Goal: Information Seeking & Learning: Learn about a topic

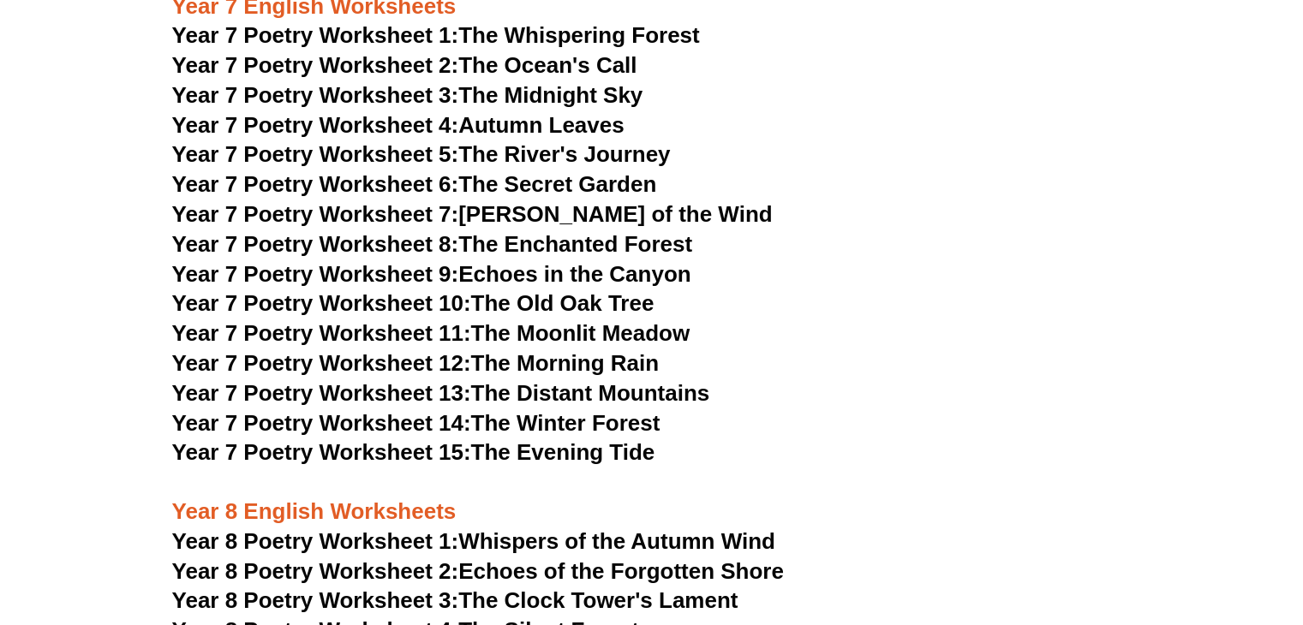
scroll to position [9889, 0]
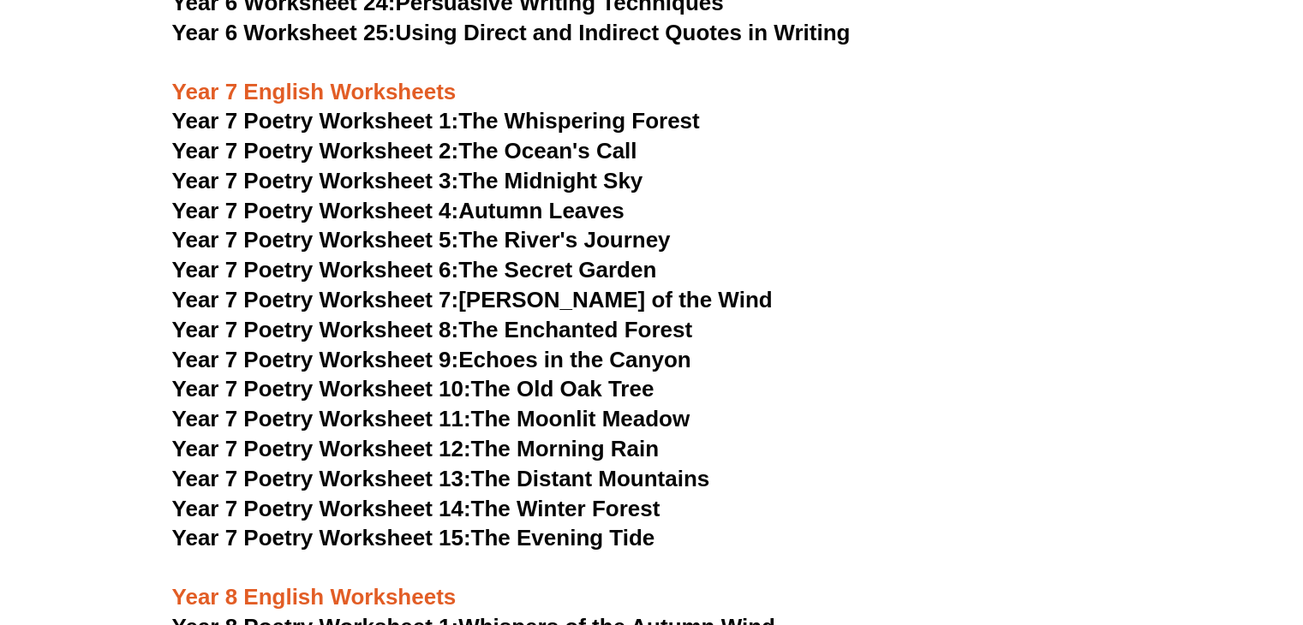
click at [510, 108] on link "Year 7 Poetry Worksheet 1: The Whispering Forest" at bounding box center [436, 121] width 528 height 26
click at [392, 138] on span "Year 7 Poetry Worksheet 2:" at bounding box center [315, 151] width 287 height 26
click at [449, 168] on span "Year 7 Poetry Worksheet 3:" at bounding box center [315, 181] width 287 height 26
click at [469, 198] on link "Year 7 Poetry Worksheet 4: Autumn Leaves" at bounding box center [398, 211] width 452 height 26
click at [537, 227] on link "Year 7 Poetry Worksheet 5: The River's Journey" at bounding box center [421, 240] width 498 height 26
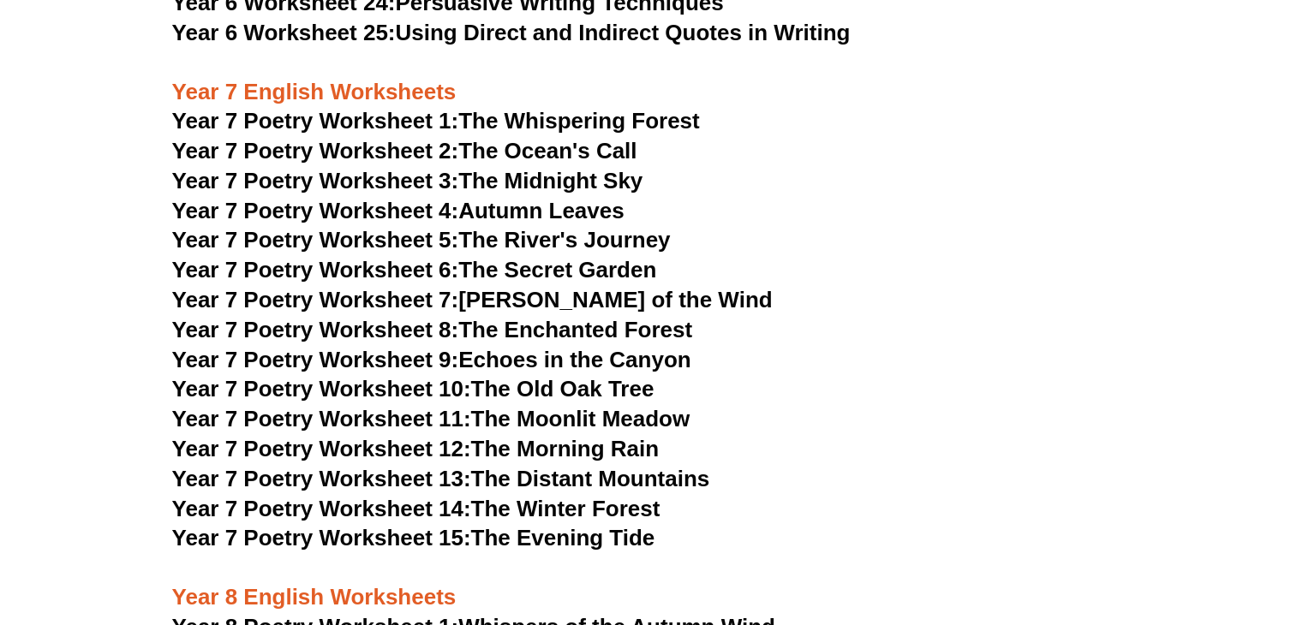
click at [535, 257] on link "Year 7 Poetry Worksheet 6: The Secret Garden" at bounding box center [414, 270] width 485 height 26
drag, startPoint x: 558, startPoint y: 250, endPoint x: 544, endPoint y: 237, distance: 19.4
click at [558, 287] on link "Year 7 Poetry Worksheet 7: [PERSON_NAME] of the Wind" at bounding box center [472, 300] width 600 height 26
click at [336, 317] on span "Year 7 Poetry Worksheet 8:" at bounding box center [315, 330] width 287 height 26
click at [339, 347] on span "Year 7 Poetry Worksheet 9:" at bounding box center [315, 360] width 287 height 26
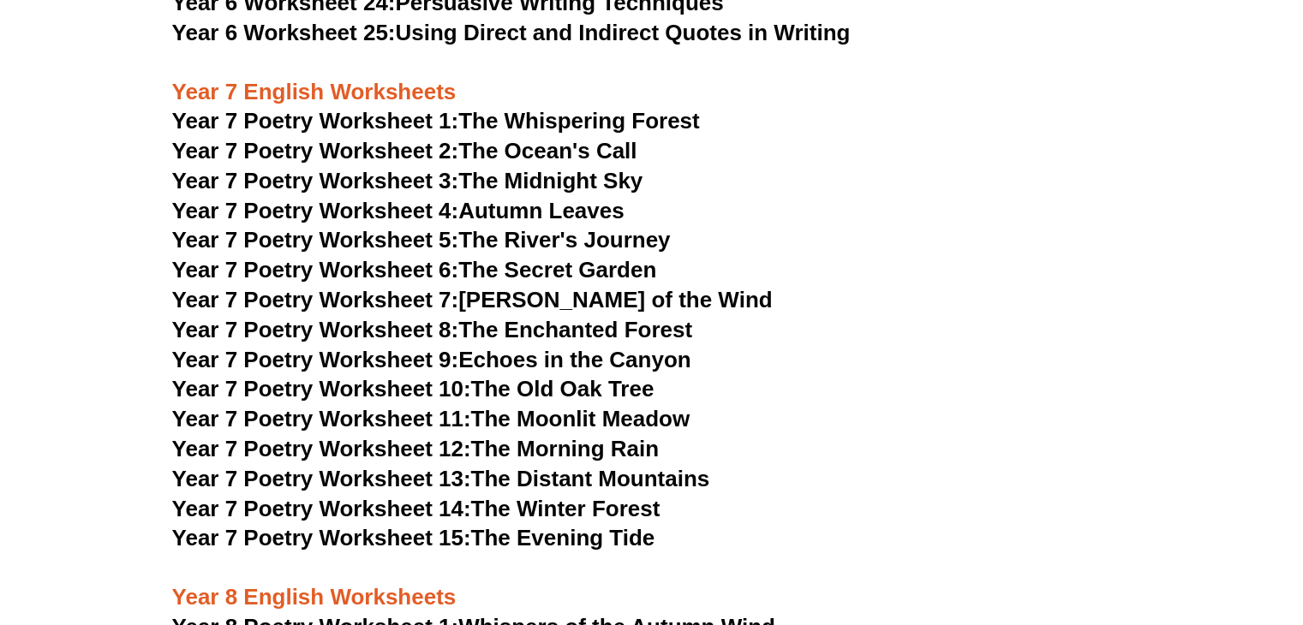
click at [381, 376] on span "Year 7 Poetry Worksheet 10:" at bounding box center [321, 389] width 299 height 26
click at [367, 406] on span "Year 7 Poetry Worksheet 11:" at bounding box center [321, 419] width 299 height 26
click at [411, 436] on span "Year 7 Poetry Worksheet 12:" at bounding box center [321, 449] width 299 height 26
click at [413, 466] on span "Year 7 Poetry Worksheet 13:" at bounding box center [321, 479] width 299 height 26
drag, startPoint x: 386, startPoint y: 453, endPoint x: 373, endPoint y: 435, distance: 22.1
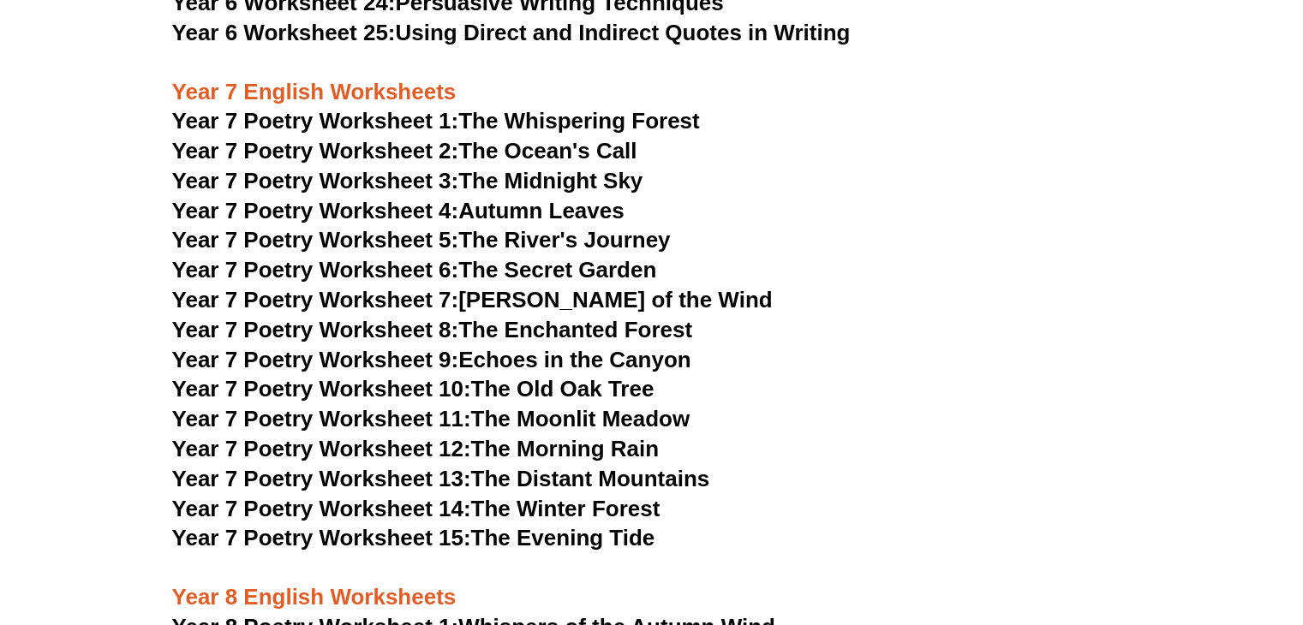
click at [387, 496] on span "Year 7 Poetry Worksheet 14:" at bounding box center [321, 509] width 299 height 26
click at [400, 525] on span "Year 7 Poetry Worksheet 15:" at bounding box center [321, 538] width 299 height 26
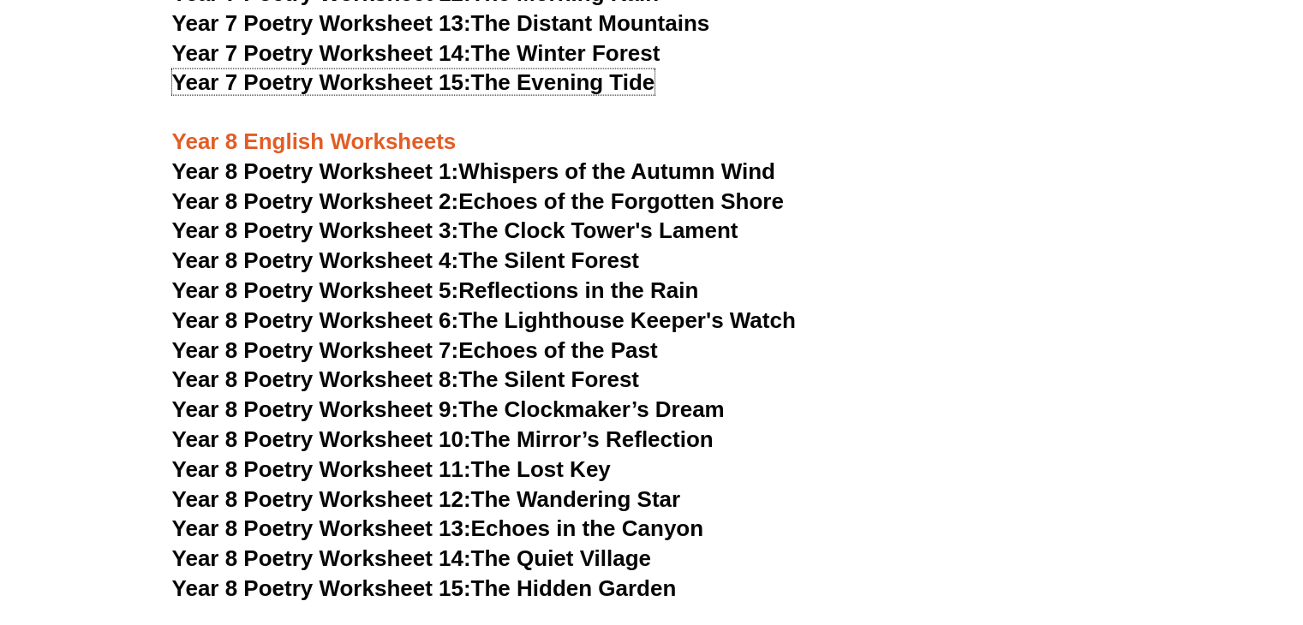
scroll to position [10318, 0]
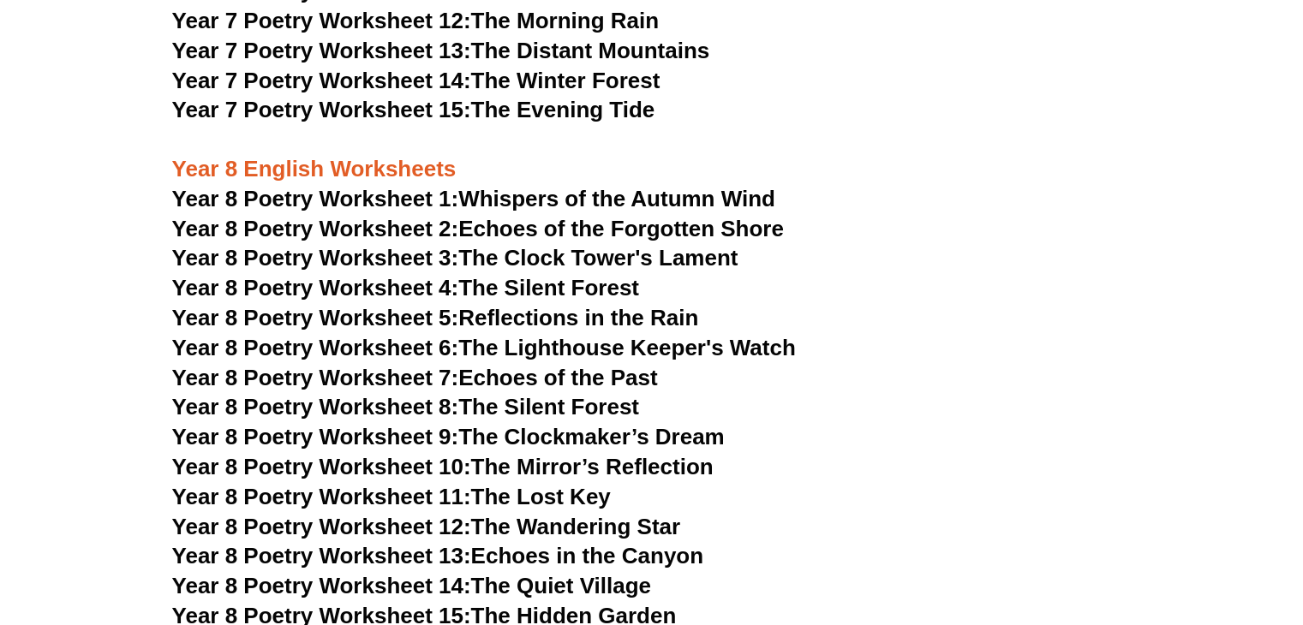
click at [576, 186] on link "Year 8 Poetry Worksheet 1: Whispers of the Autumn Wind" at bounding box center [473, 199] width 603 height 26
drag, startPoint x: 552, startPoint y: 168, endPoint x: 529, endPoint y: 159, distance: 24.7
click at [552, 216] on link "Year 8 Poetry Worksheet 2: Echoes of the Forgotten Shore" at bounding box center [478, 229] width 612 height 26
click at [452, 245] on span "Year 8 Poetry Worksheet 3:" at bounding box center [315, 258] width 287 height 26
click at [529, 275] on link "Year 8 Poetry Worksheet 4: The Silent Forest" at bounding box center [405, 288] width 467 height 26
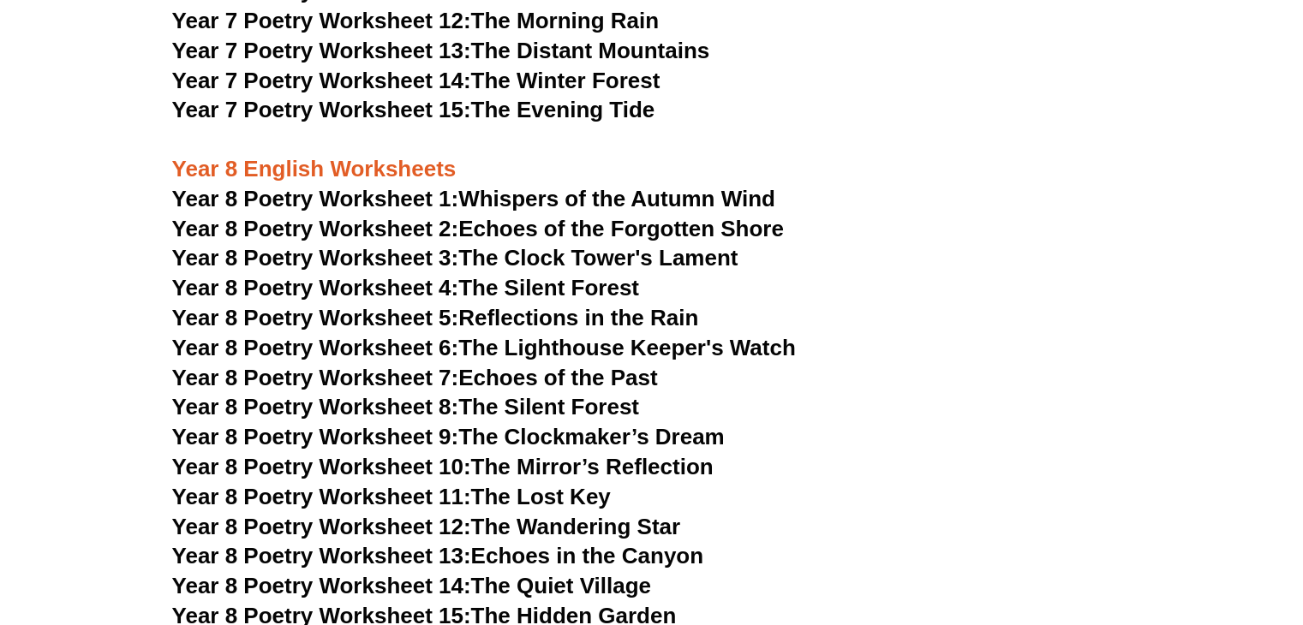
click at [482, 305] on link "Year 8 Poetry Worksheet 5: Reflections in the Rain" at bounding box center [435, 318] width 527 height 26
drag, startPoint x: 506, startPoint y: 284, endPoint x: 460, endPoint y: 237, distance: 66.0
click at [506, 335] on link "Year 8 Poetry Worksheet 6: The Lighthouse Keeper's Watch" at bounding box center [484, 348] width 624 height 26
drag, startPoint x: 391, startPoint y: 319, endPoint x: 379, endPoint y: 301, distance: 21.6
click at [391, 365] on span "Year 8 Poetry Worksheet 7:" at bounding box center [315, 378] width 287 height 26
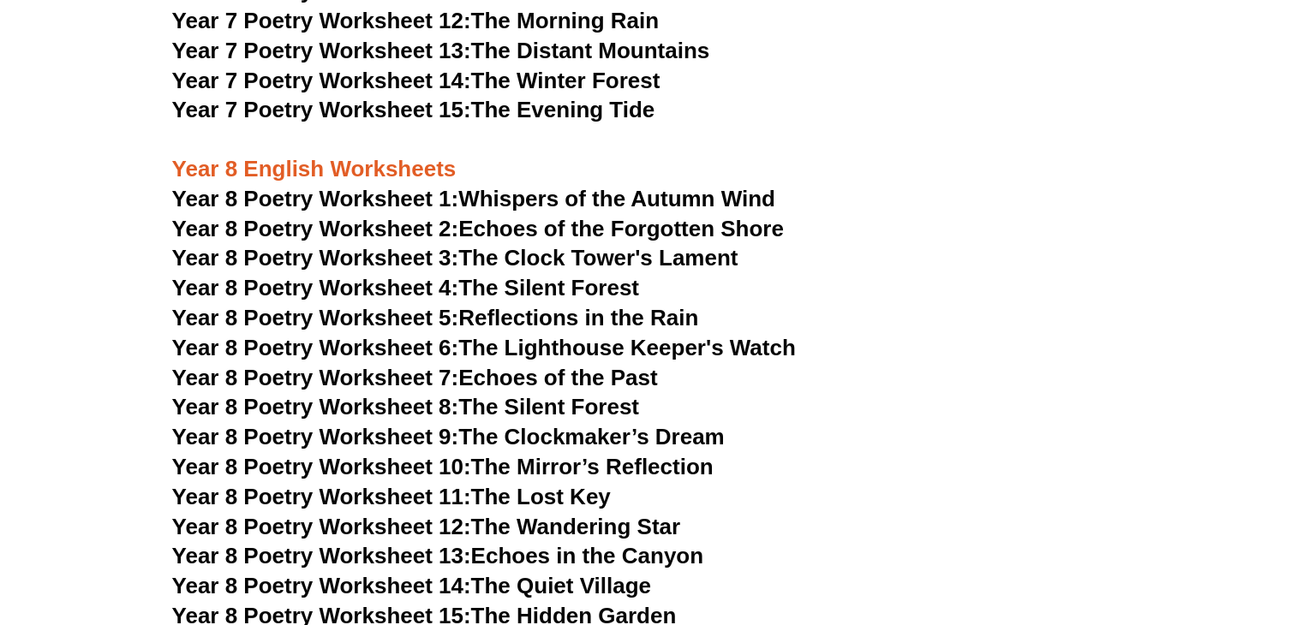
click at [541, 394] on link "Year 8 Poetry Worksheet 8: The Silent Forest" at bounding box center [405, 407] width 467 height 26
click at [503, 424] on link "Year 8 Poetry Worksheet 9: The Clockmaker’s Dream" at bounding box center [448, 437] width 552 height 26
click at [549, 454] on link "Year 8 Poetry Worksheet 10: The Mirror’s Reflection" at bounding box center [442, 467] width 541 height 26
drag, startPoint x: 540, startPoint y: 436, endPoint x: 524, endPoint y: 395, distance: 44.2
click at [540, 484] on link "Year 8 Poetry Worksheet 11: The Lost Key" at bounding box center [391, 497] width 439 height 26
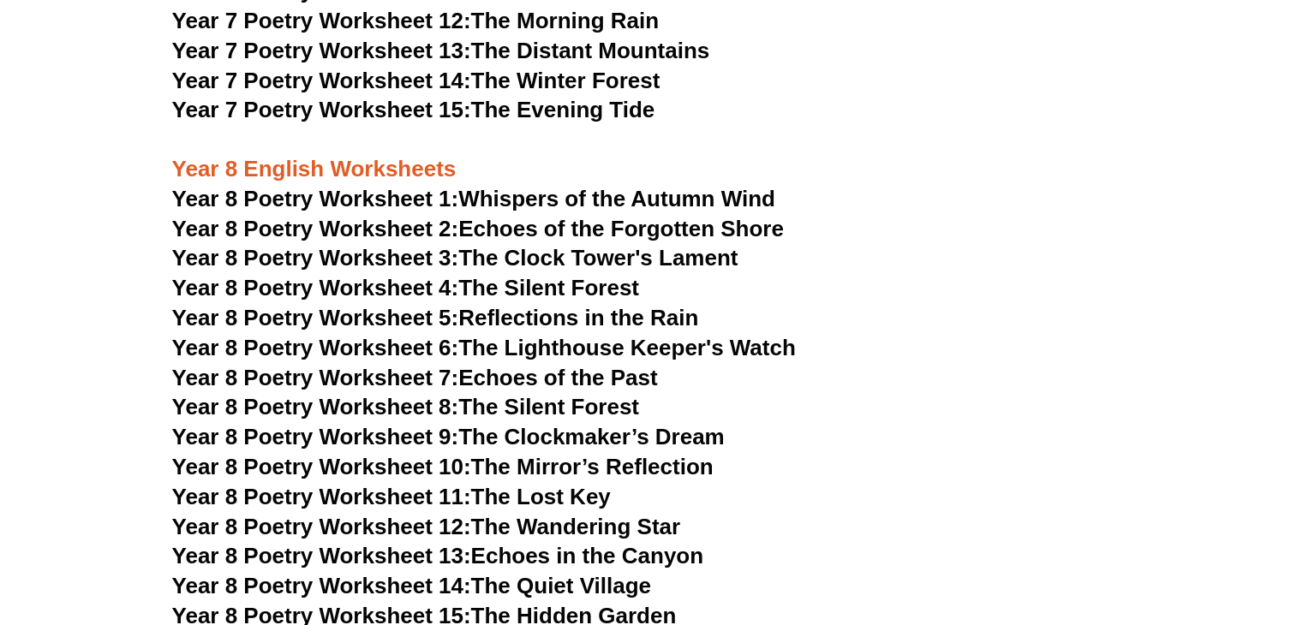
click at [540, 514] on link "Year 8 Poetry Worksheet 12: The Wandering Star" at bounding box center [426, 527] width 509 height 26
drag, startPoint x: 594, startPoint y: 493, endPoint x: 588, endPoint y: 475, distance: 18.7
click at [594, 543] on link "Year 8 Poetry Worksheet 13: Echoes in the Canyon" at bounding box center [438, 556] width 532 height 26
click at [617, 573] on link "Year 8 Poetry Worksheet 14: The Quiet Village" at bounding box center [411, 586] width 479 height 26
drag, startPoint x: 507, startPoint y: 546, endPoint x: 529, endPoint y: 539, distance: 23.3
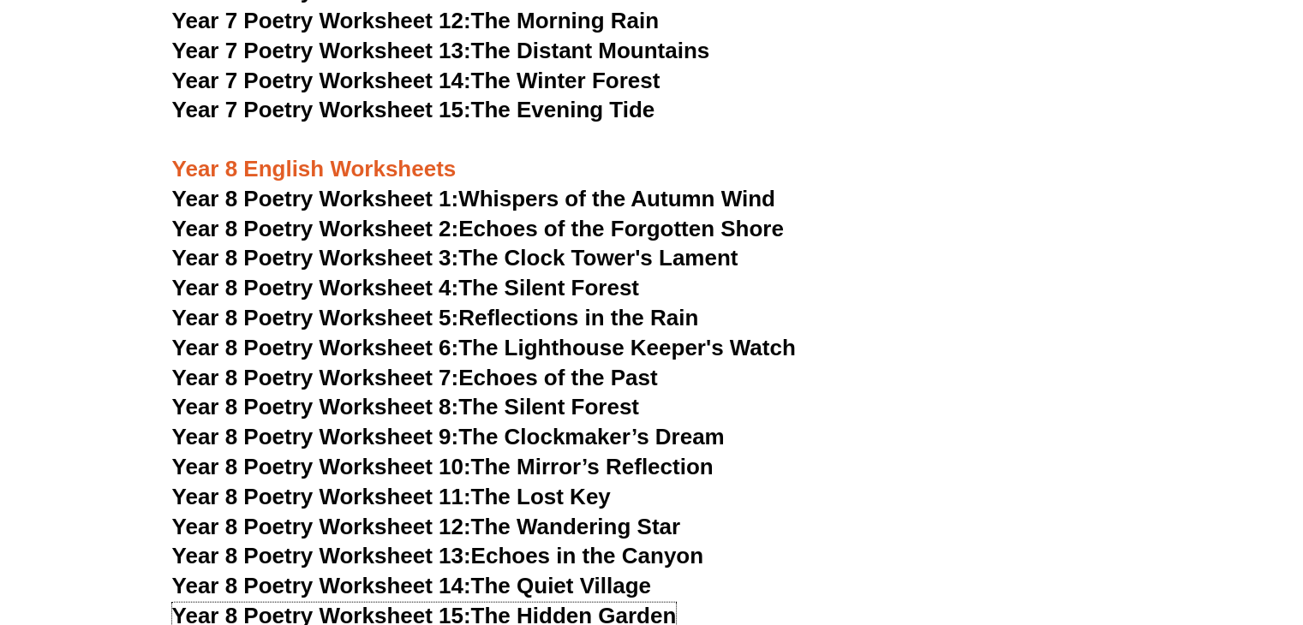
click at [507, 603] on link "Year 8 Poetry Worksheet 15: The Hidden Garden" at bounding box center [424, 616] width 504 height 26
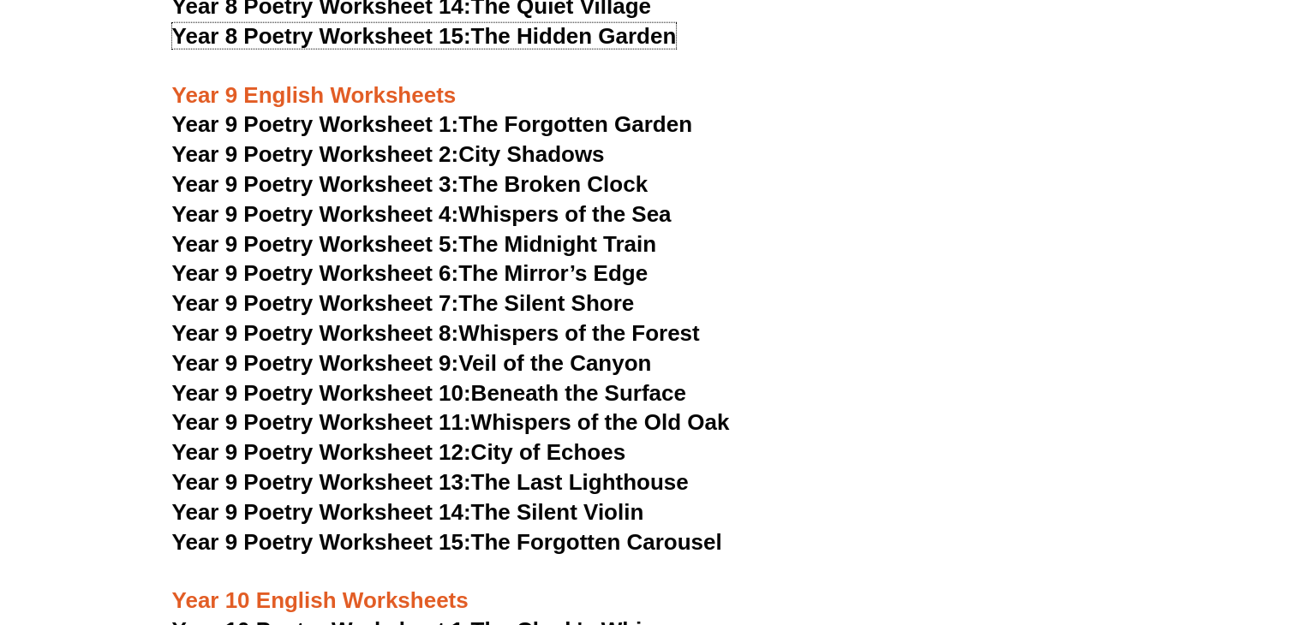
scroll to position [10917, 0]
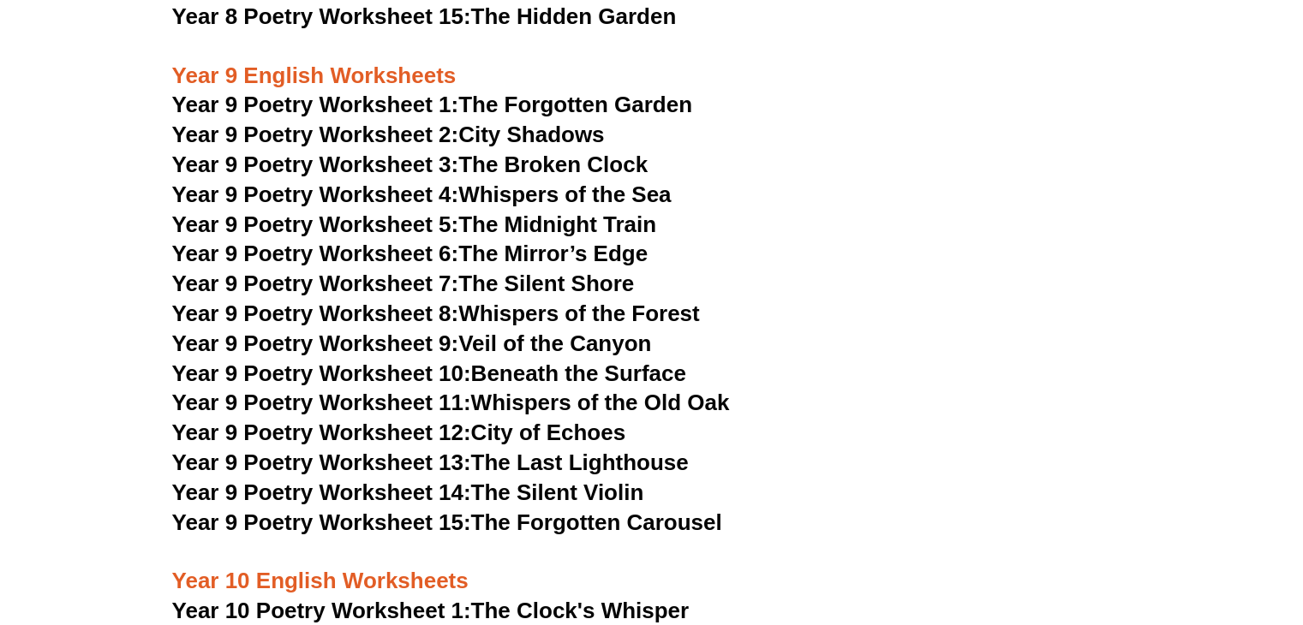
click at [469, 92] on link "Year 9 Poetry Worksheet 1: The Forgotten Garden" at bounding box center [432, 105] width 520 height 26
click at [464, 122] on link "Year 9 Poetry Worksheet 2: City Shadows" at bounding box center [388, 135] width 433 height 26
click at [525, 152] on link "Year 9 Poetry Worksheet 3: The Broken Clock" at bounding box center [410, 165] width 476 height 26
click at [517, 182] on link "Year 9 Poetry Worksheet 4: Whispers of the Sea" at bounding box center [421, 195] width 499 height 26
click at [439, 212] on span "Year 9 Poetry Worksheet 5:" at bounding box center [315, 225] width 287 height 26
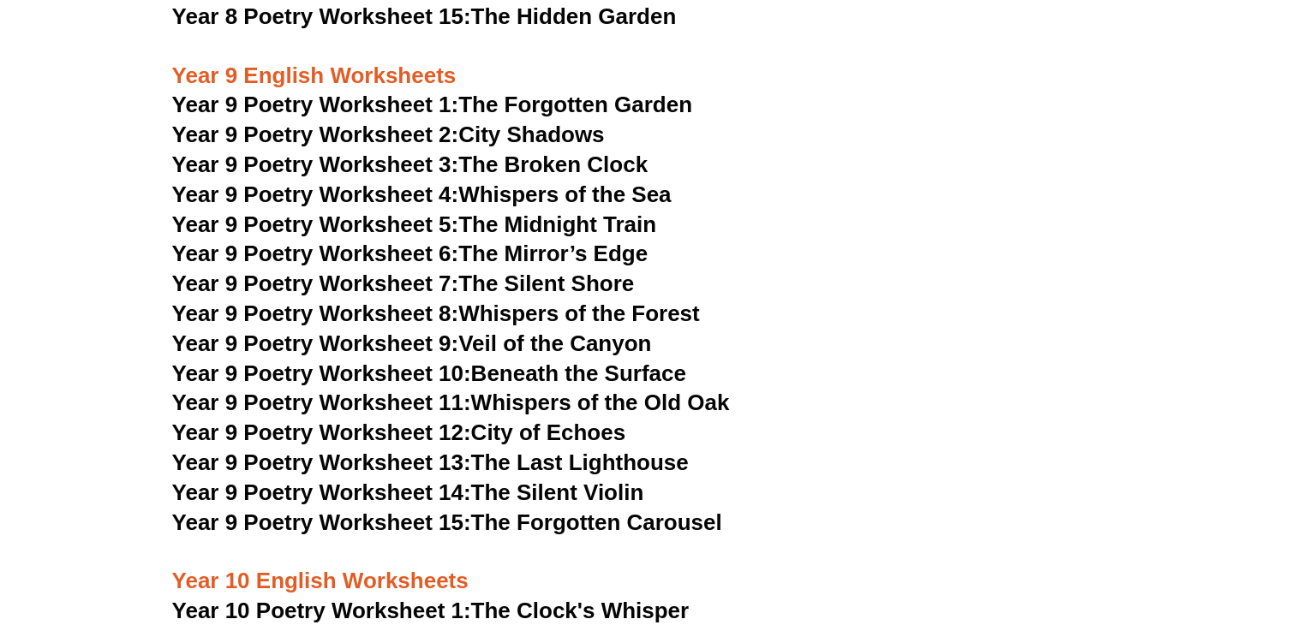
click at [480, 241] on link "Year 9 Poetry Worksheet 6: The Mirror’s Edge" at bounding box center [410, 254] width 476 height 26
click at [508, 271] on link "Year 9 Poetry Worksheet 7: The Silent Shore" at bounding box center [403, 284] width 463 height 26
click at [525, 301] on link "Year 9 Poetry Worksheet 8: Whispers of the Forest" at bounding box center [436, 314] width 528 height 26
click at [570, 331] on link "Year 9 Poetry Worksheet 9: Veil of the Canyon" at bounding box center [412, 344] width 480 height 26
click at [520, 361] on link "Year 9 Poetry Worksheet 10: Beneath the Surface" at bounding box center [429, 374] width 514 height 26
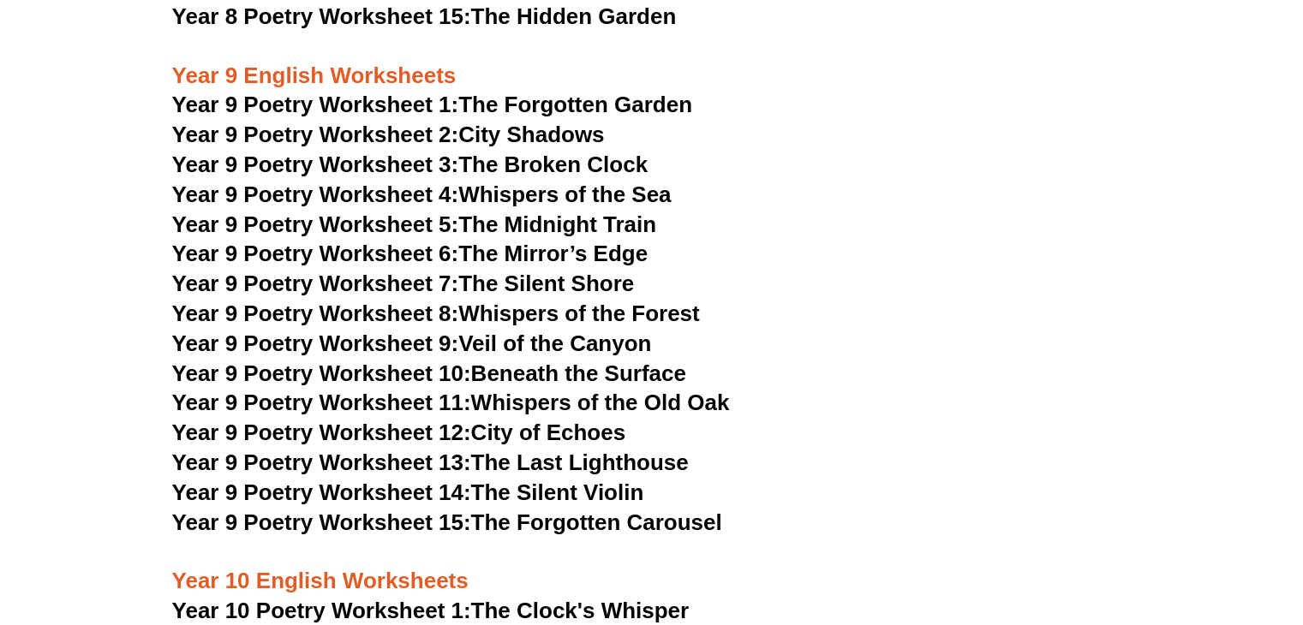
click at [542, 390] on link "Year 9 Poetry Worksheet 11: Whispers of the [GEOGRAPHIC_DATA]" at bounding box center [451, 403] width 558 height 26
drag, startPoint x: 530, startPoint y: 382, endPoint x: 469, endPoint y: 310, distance: 94.8
click at [528, 420] on link "Year 9 Poetry Worksheet 12: City of Echoes" at bounding box center [399, 433] width 454 height 26
click at [496, 450] on link "Year 9 Poetry Worksheet 13: The Last Lighthouse" at bounding box center [430, 463] width 516 height 26
click at [521, 480] on link "Year 9 Poetry Worksheet 14: The Silent Violin" at bounding box center [408, 493] width 472 height 26
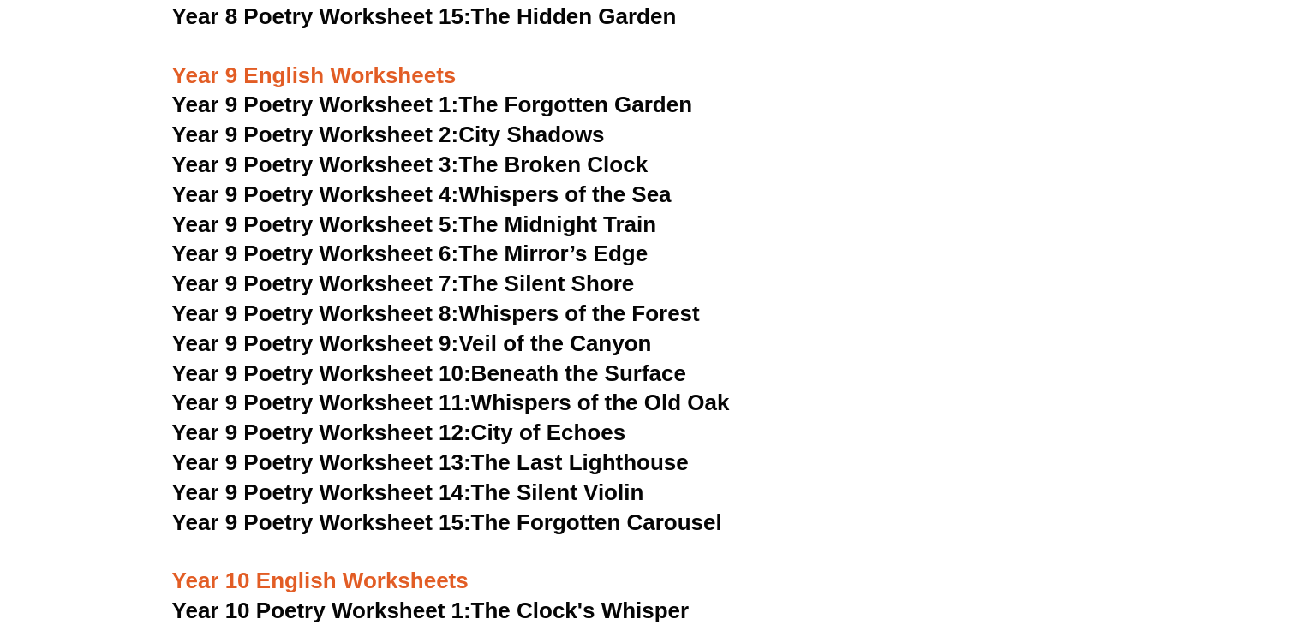
click at [570, 510] on link "Year 9 Poetry Worksheet 15: The Forgotten Carousel" at bounding box center [447, 523] width 550 height 26
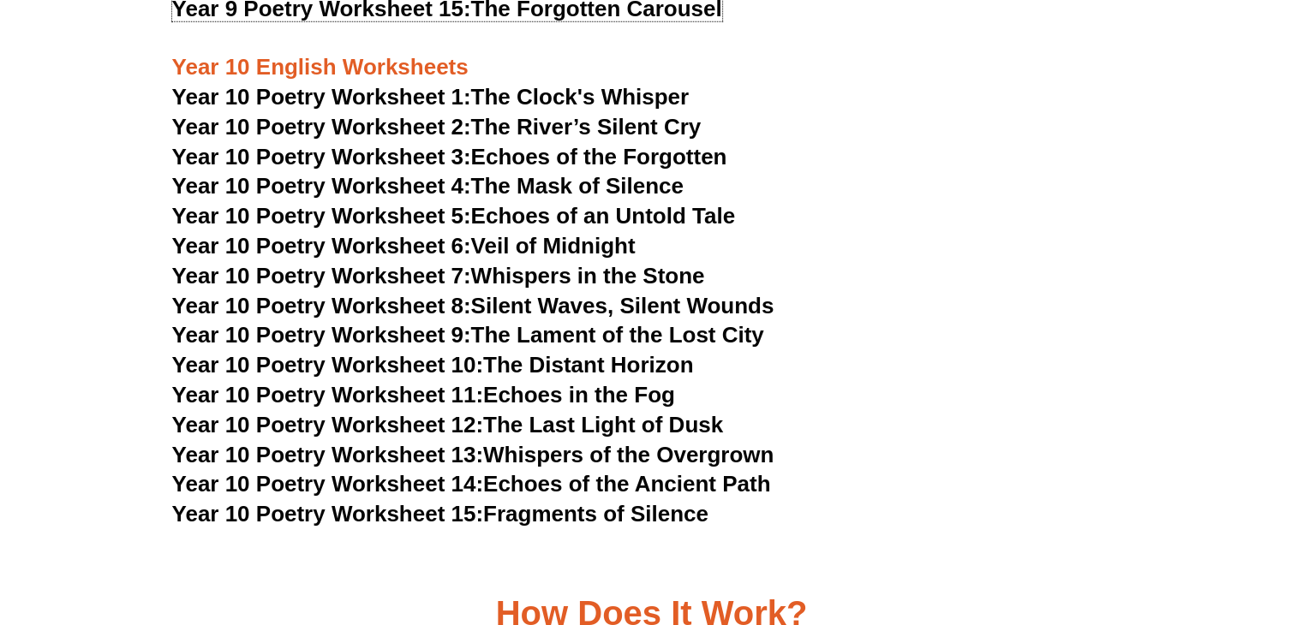
scroll to position [11345, 0]
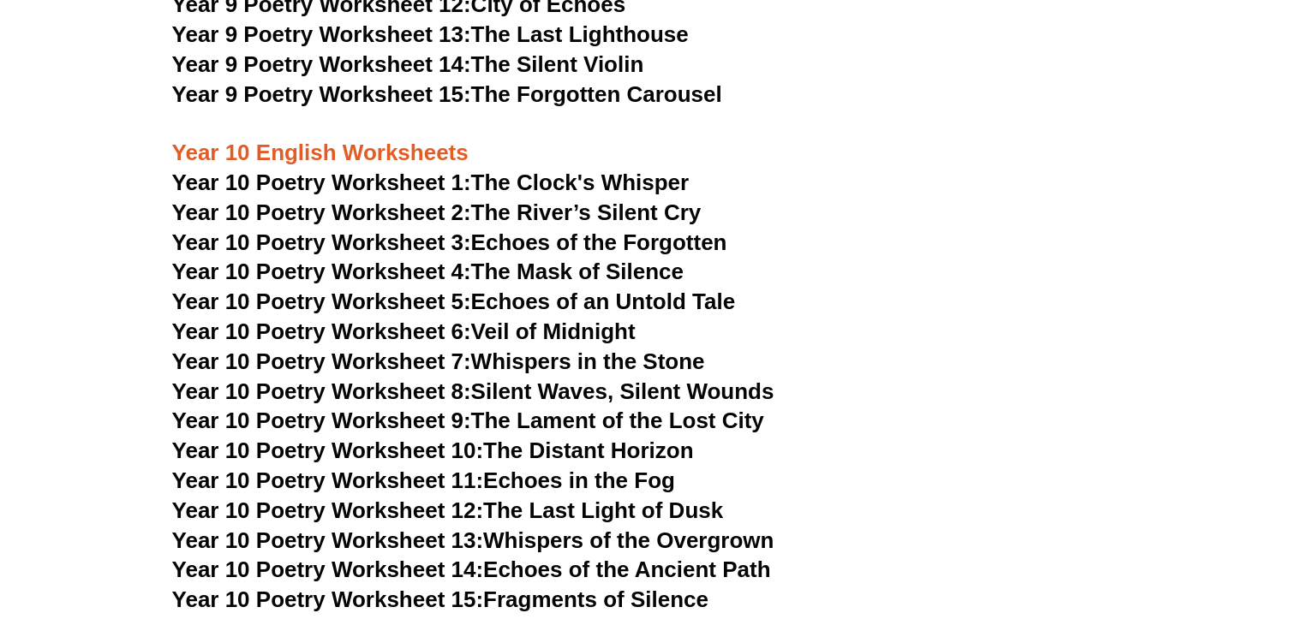
click at [543, 170] on link "Year 10 Poetry Worksheet 1: The Clock's Whisper" at bounding box center [430, 183] width 517 height 26
click at [510, 200] on link "Year 10 Poetry Worksheet 2: The River’s Silent Cry" at bounding box center [436, 213] width 529 height 26
click at [409, 230] on span "Year 10 Poetry Worksheet 3:" at bounding box center [321, 243] width 299 height 26
click at [575, 259] on link "Year 10 Poetry Worksheet 4: The Mask of Silence" at bounding box center [427, 272] width 511 height 26
click at [528, 289] on link "Year 10 Poetry Worksheet 5: Echoes of an Untold Tale" at bounding box center [454, 302] width 564 height 26
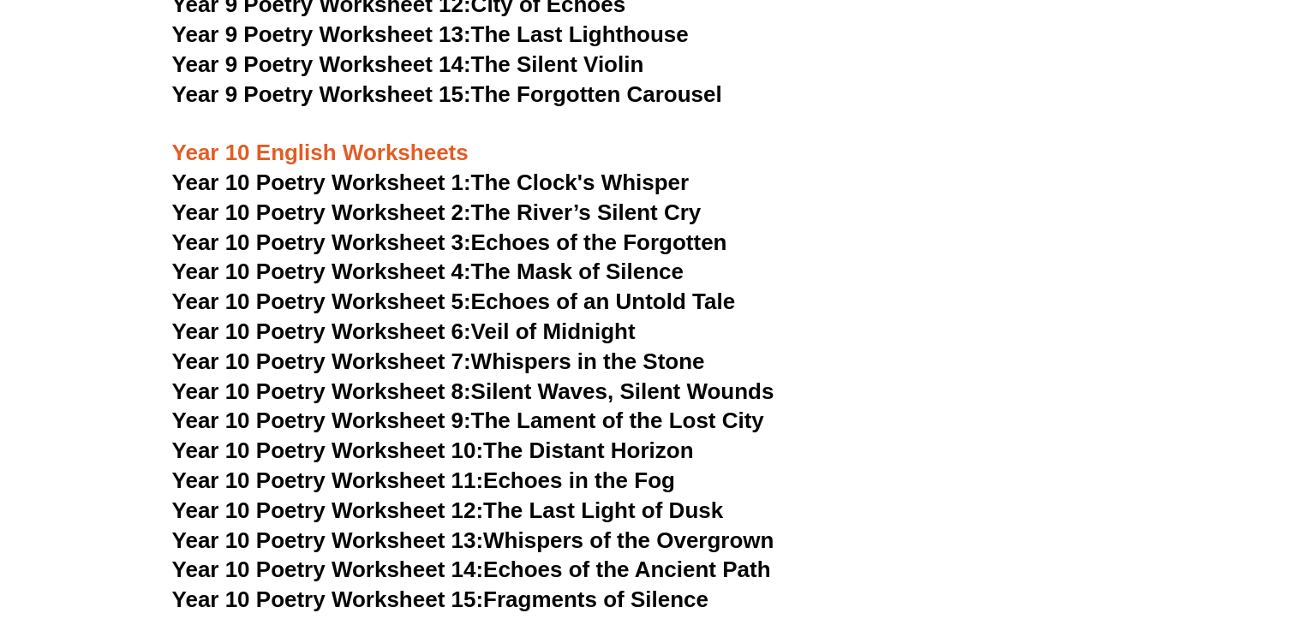
click at [514, 319] on link "Year 10 Poetry Worksheet 6: Veil of Midnight" at bounding box center [403, 332] width 463 height 26
click at [521, 349] on link "Year 10 Poetry Worksheet 7: Whispers in the Stone" at bounding box center [438, 362] width 533 height 26
click at [526, 379] on link "Year 10 Poetry Worksheet 8: Silent Waves, Silent Wounds" at bounding box center [473, 392] width 602 height 26
click at [445, 408] on span "Year 10 Poetry Worksheet 9:" at bounding box center [321, 421] width 299 height 26
click at [494, 438] on link "Year 10 Poetry Worksheet 10: The Distant Horizon" at bounding box center [433, 451] width 522 height 26
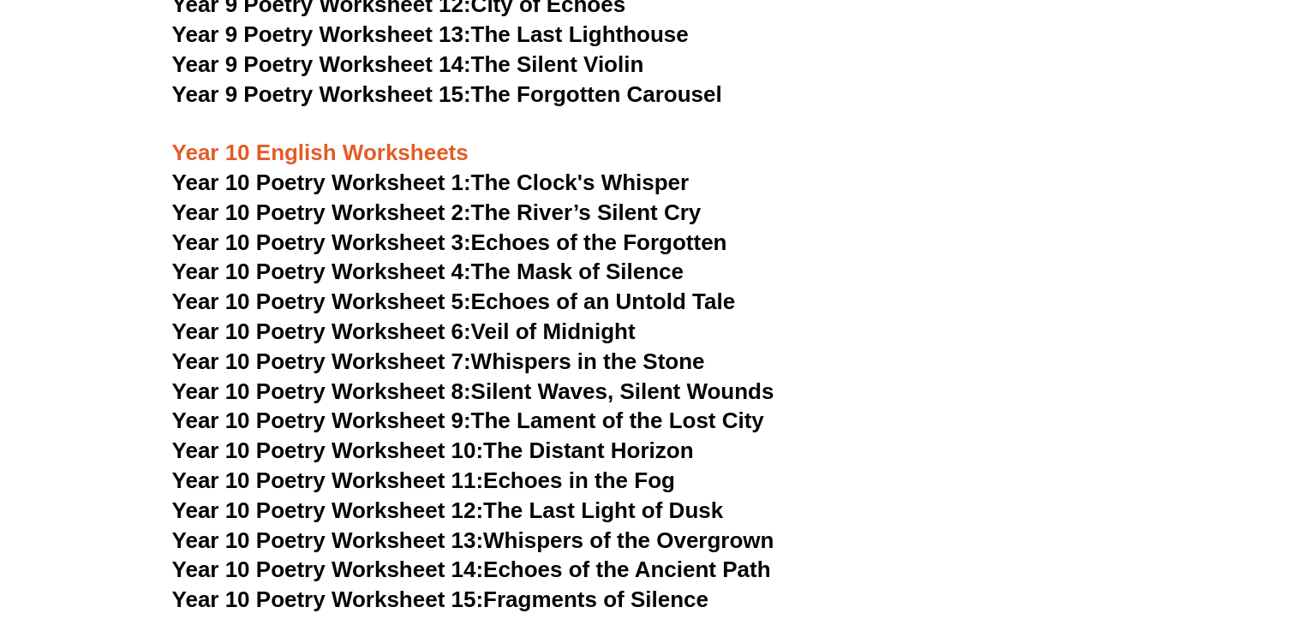
click at [585, 468] on link "Year 10 Poetry Worksheet 11: Echoes in the Fog" at bounding box center [423, 481] width 503 height 26
click at [609, 498] on link "Year 10 Poetry Worksheet 12: The Last Light of Dusk" at bounding box center [448, 511] width 552 height 26
click at [612, 528] on link "Year 10 Poetry Worksheet 13: Whispers of the Overgrown" at bounding box center [473, 541] width 602 height 26
drag, startPoint x: 541, startPoint y: 508, endPoint x: 531, endPoint y: 495, distance: 16.5
click at [541, 557] on link "Year 10 Poetry Worksheet 14: Echoes of the Ancient Path" at bounding box center [471, 570] width 599 height 26
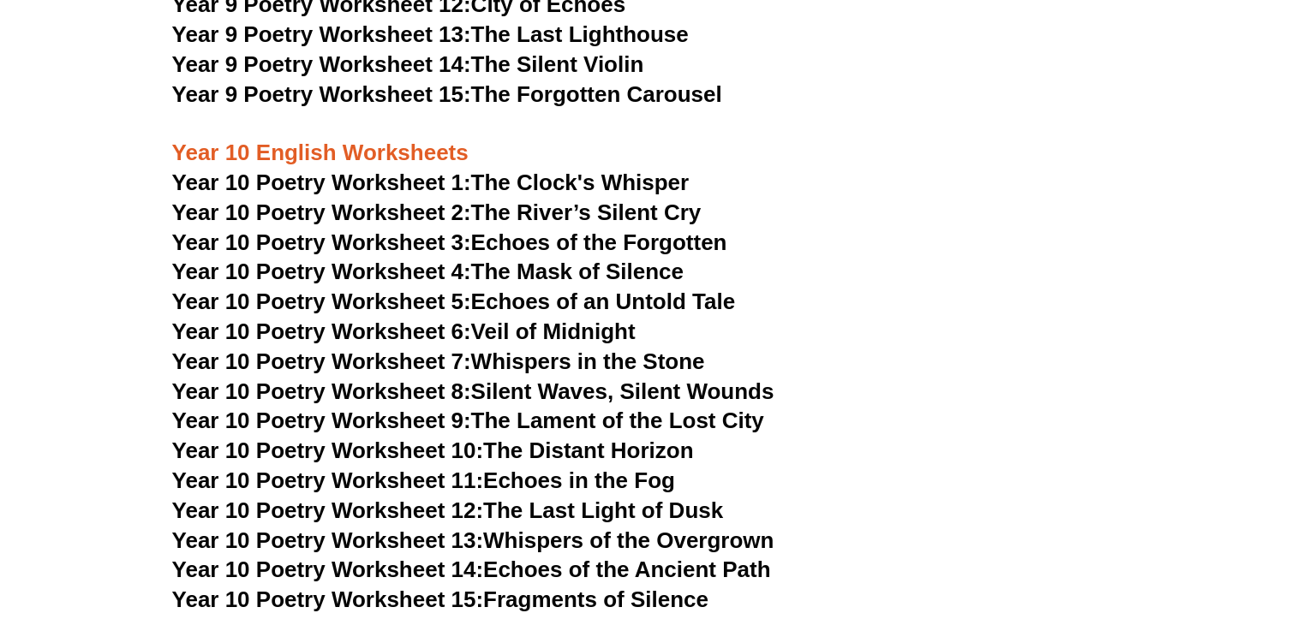
click at [617, 587] on link "Year 10 Poetry Worksheet 15: Fragments of Silence" at bounding box center [440, 600] width 536 height 26
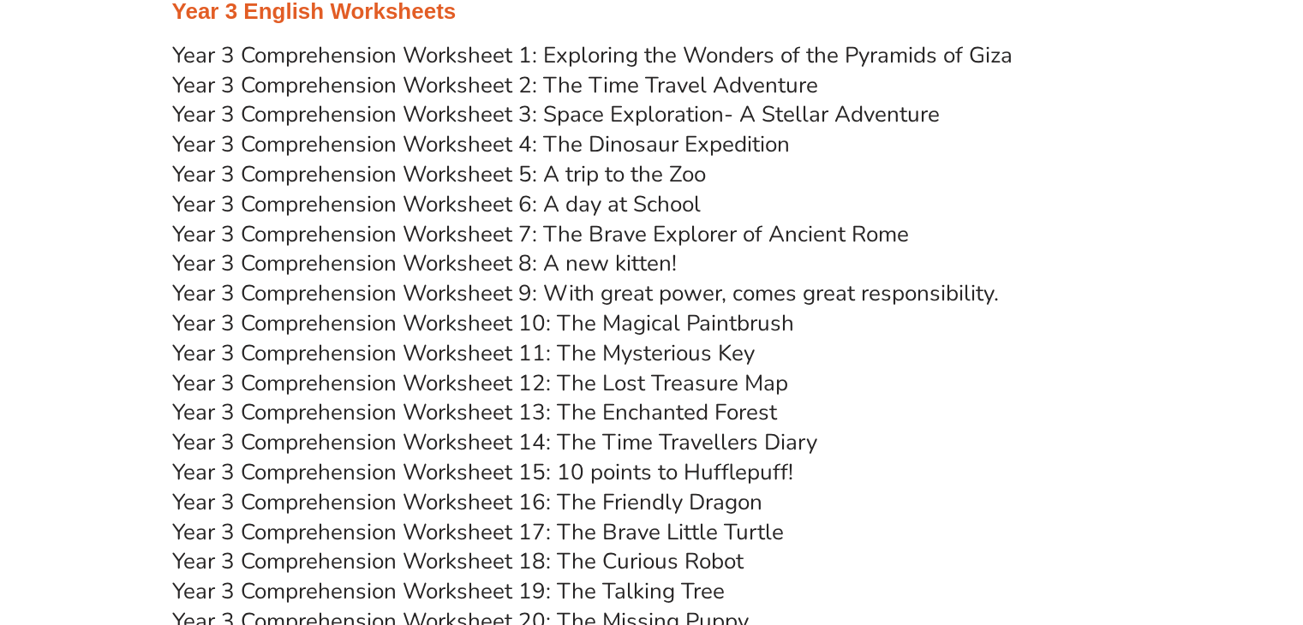
scroll to position [4665, 0]
